Goal: Task Accomplishment & Management: Use online tool/utility

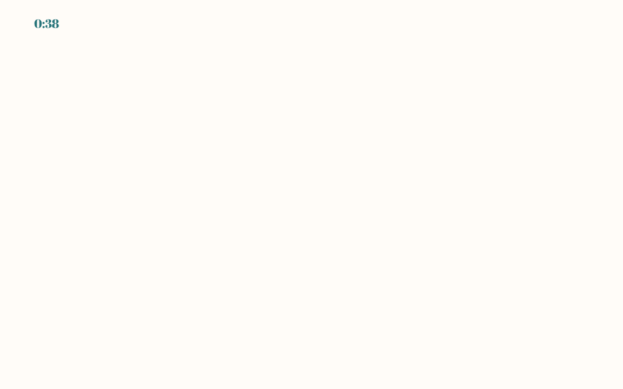
click at [179, 207] on body "0:38" at bounding box center [311, 194] width 623 height 389
click at [253, 304] on body "0:37" at bounding box center [311, 194] width 623 height 389
click at [253, 304] on body "0:36" at bounding box center [311, 194] width 623 height 389
drag, startPoint x: 253, startPoint y: 304, endPoint x: 303, endPoint y: 314, distance: 51.0
click at [303, 314] on body "0:35" at bounding box center [311, 194] width 623 height 389
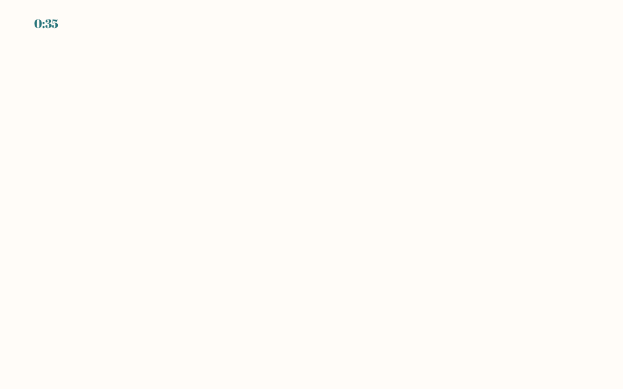
click at [303, 314] on body "0:35" at bounding box center [311, 194] width 623 height 389
click at [228, 229] on body "0:34" at bounding box center [311, 194] width 623 height 389
click at [162, 198] on body "0:32" at bounding box center [311, 194] width 623 height 389
click at [162, 198] on body "0:31" at bounding box center [311, 194] width 623 height 389
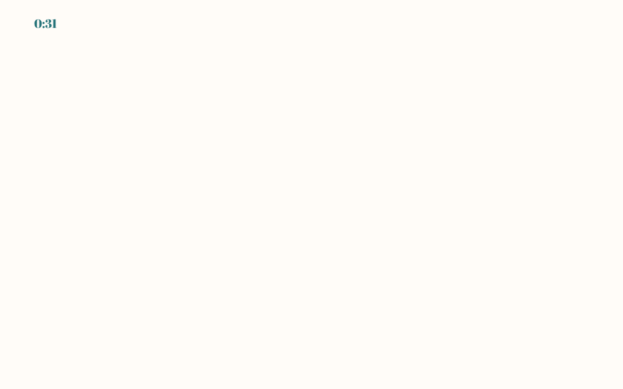
click at [162, 198] on body "0:31" at bounding box center [311, 194] width 623 height 389
click at [162, 198] on body "0:30" at bounding box center [311, 194] width 623 height 389
click at [218, 153] on body "0:29" at bounding box center [311, 194] width 623 height 389
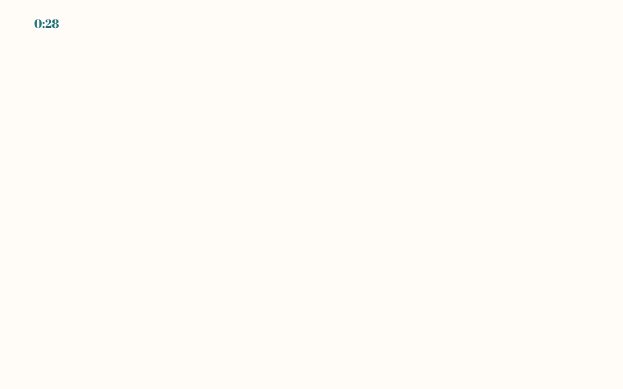
click at [218, 153] on body "0:28" at bounding box center [311, 194] width 623 height 389
click at [33, 215] on body "0:23" at bounding box center [311, 194] width 623 height 389
